Goal: Check status

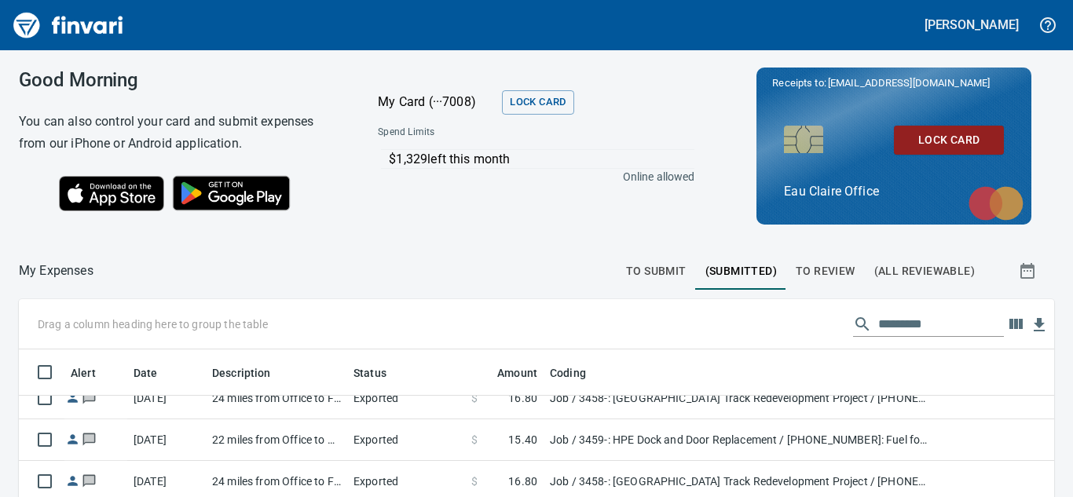
scroll to position [471, 0]
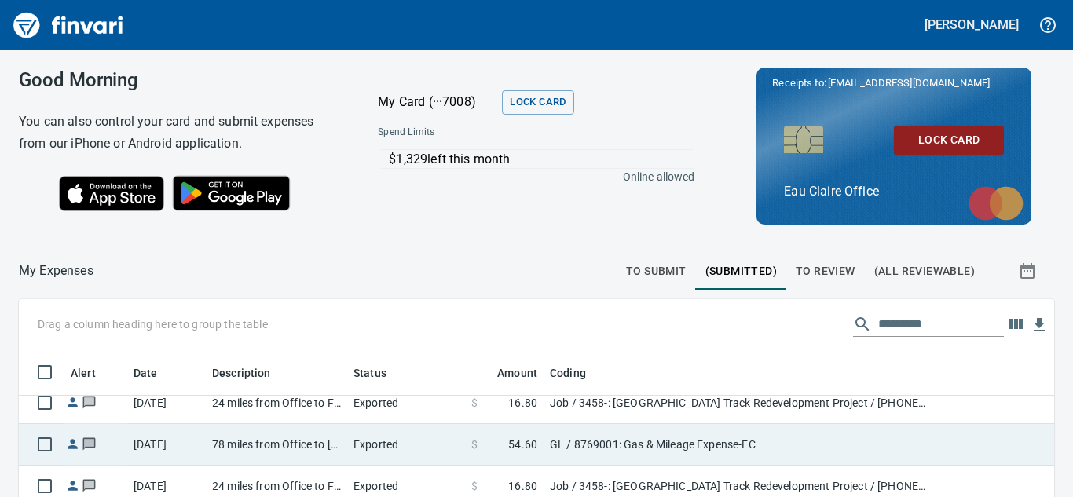
click at [307, 443] on td "78 miles from Office to [PERSON_NAME] Boyceville" at bounding box center [276, 445] width 141 height 42
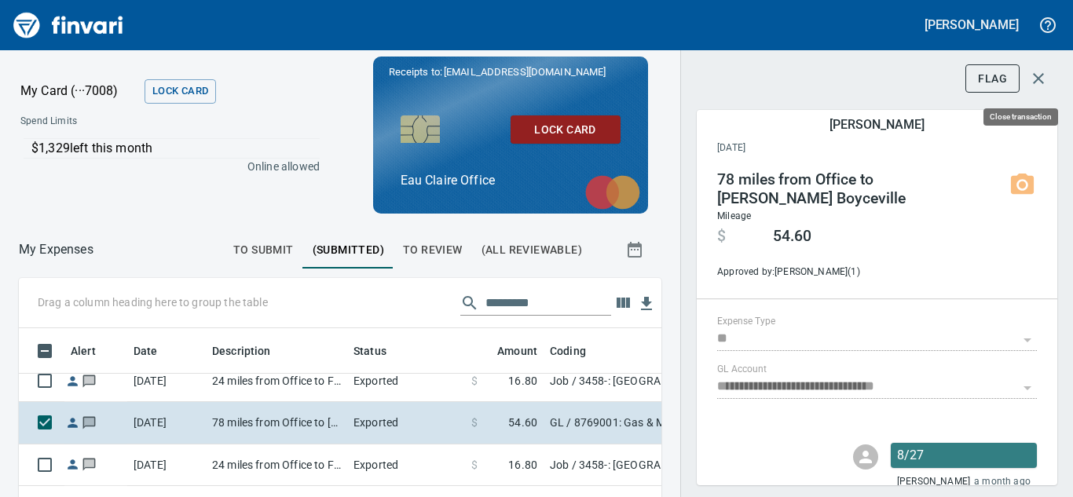
scroll to position [301, 607]
click at [1043, 82] on icon "button" at bounding box center [1038, 78] width 11 height 11
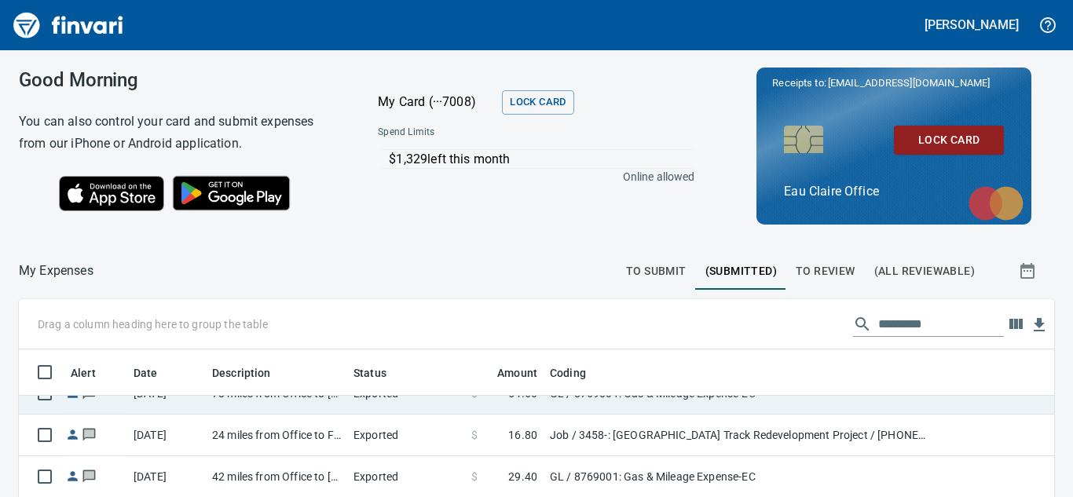
scroll to position [550, 0]
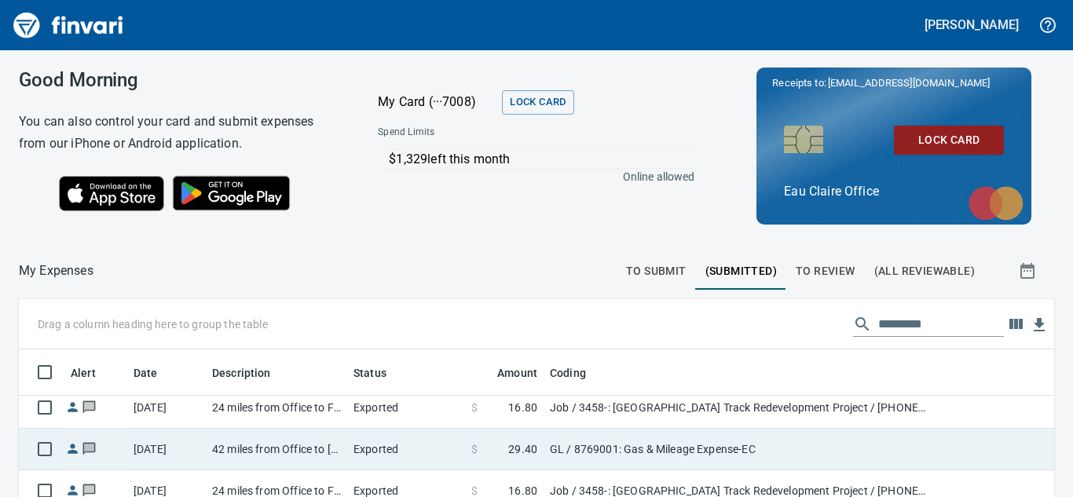
click at [289, 444] on td "42 miles from Office to [PERSON_NAME] Bros" at bounding box center [276, 450] width 141 height 42
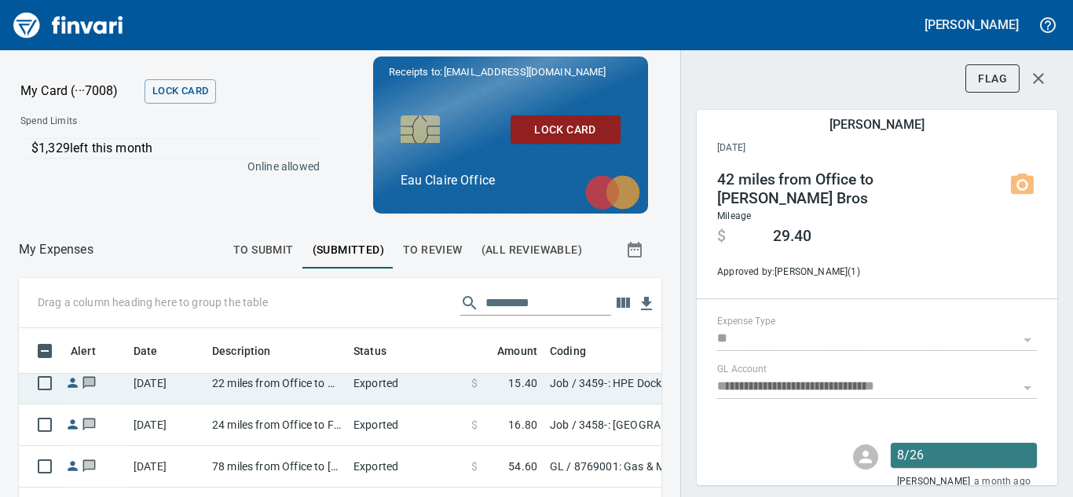
scroll to position [707, 0]
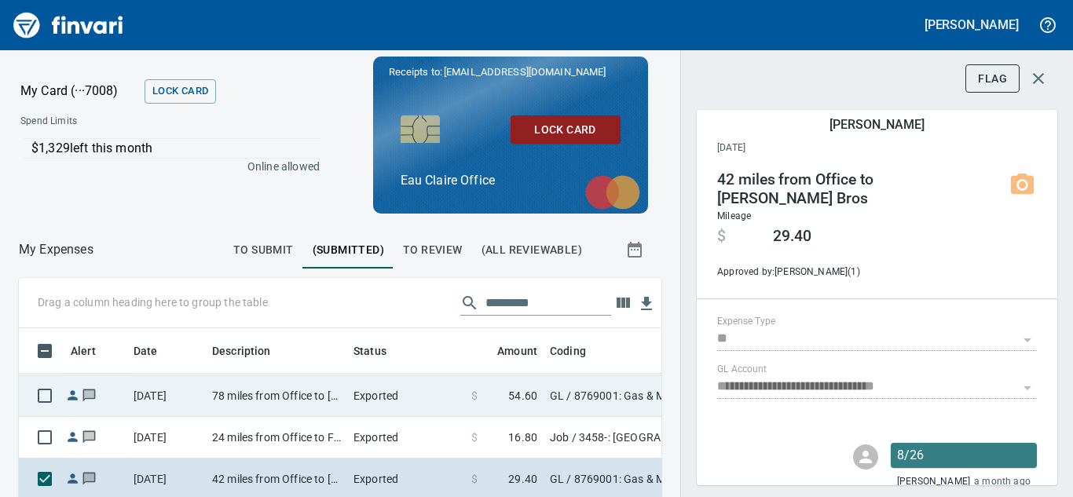
click at [263, 393] on td "78 miles from Office to [PERSON_NAME] Boyceville" at bounding box center [276, 397] width 141 height 42
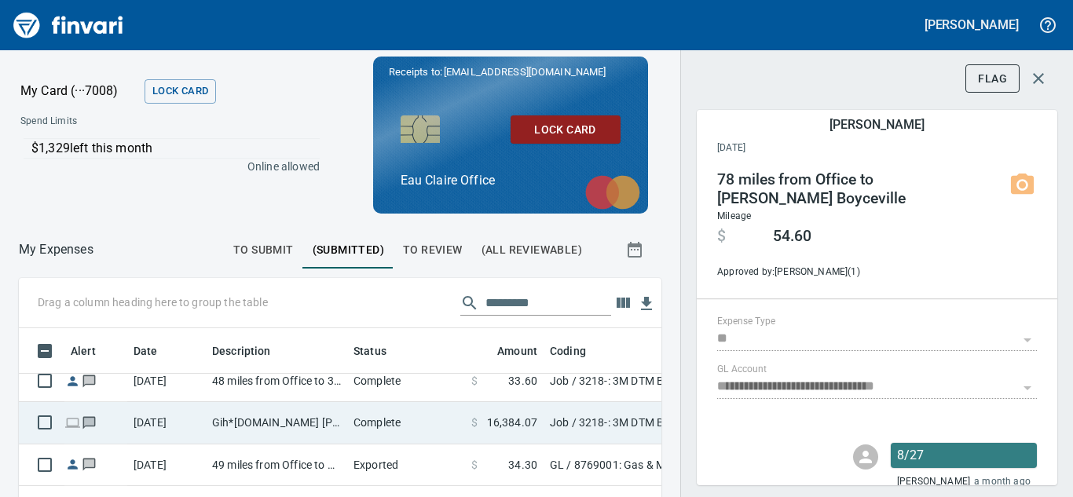
scroll to position [393, 0]
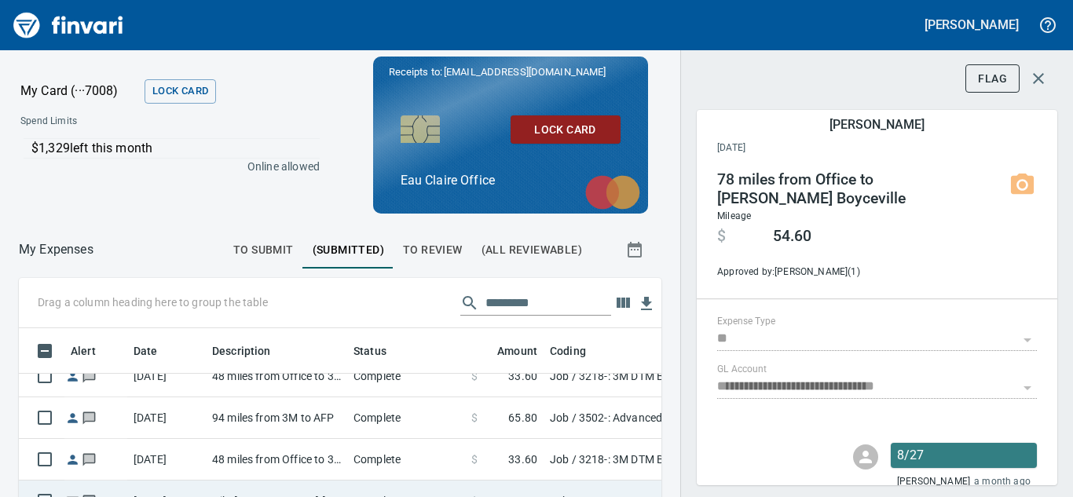
click at [250, 415] on td "94 miles from 3M to AFP" at bounding box center [276, 419] width 141 height 42
type input "***"
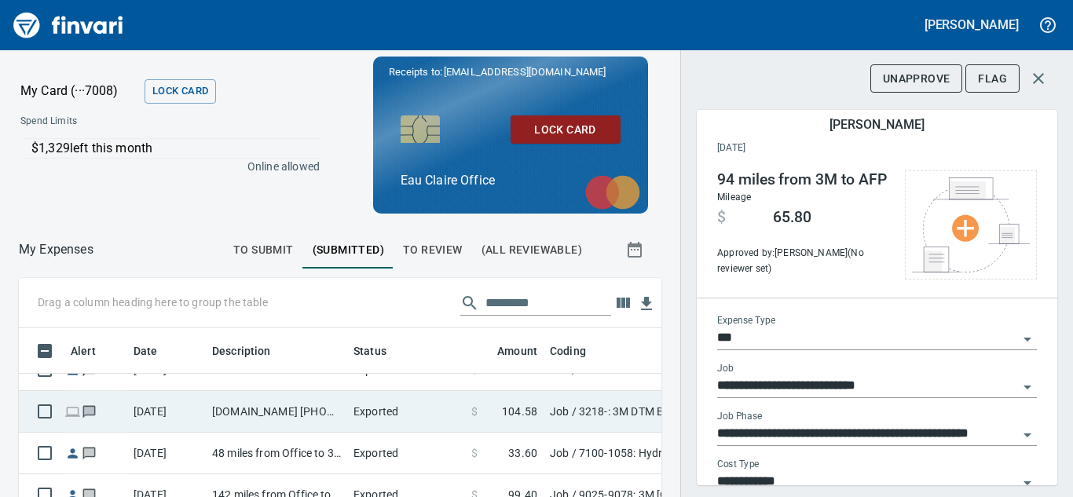
scroll to position [2436, 0]
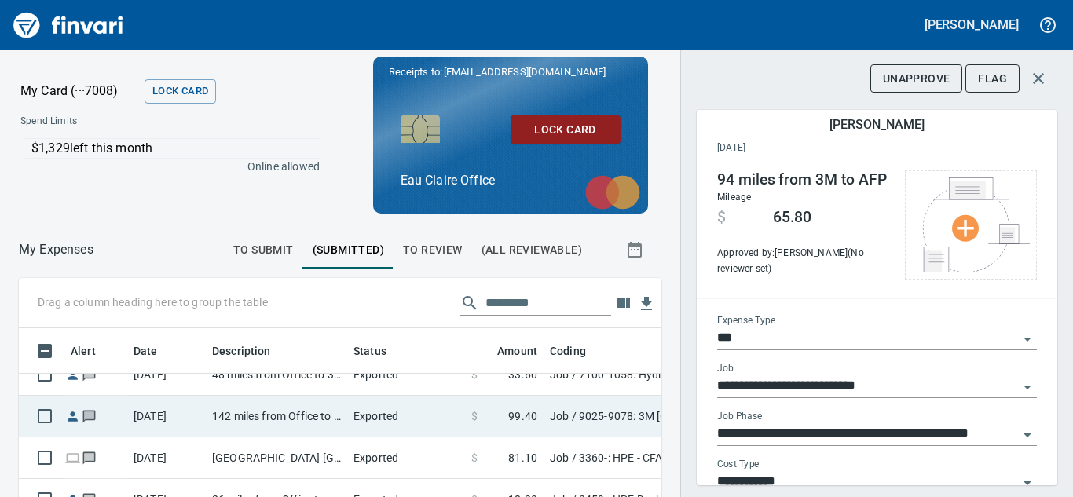
click at [262, 415] on td "142 miles from Office to 3M [GEOGRAPHIC_DATA]" at bounding box center [276, 417] width 141 height 42
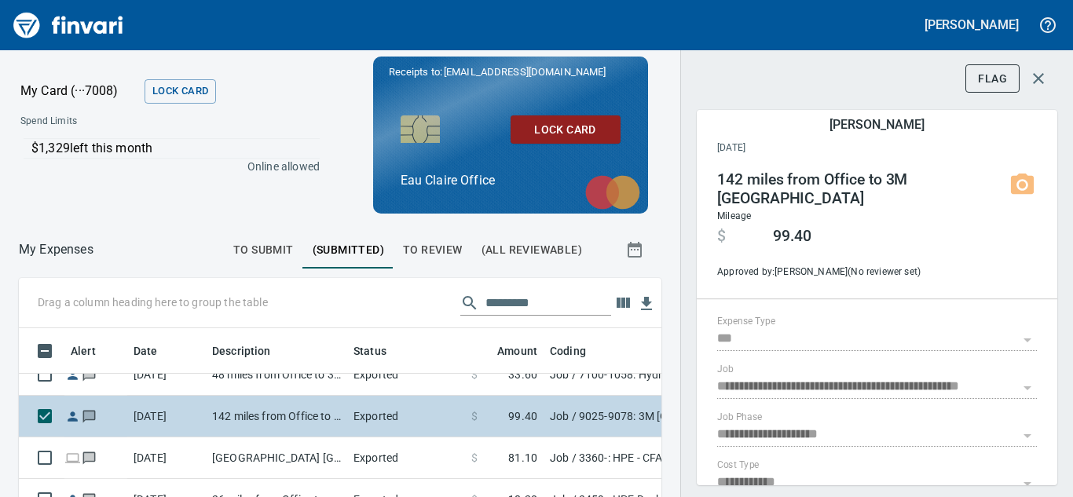
type input "**********"
